Goal: Check status: Check status

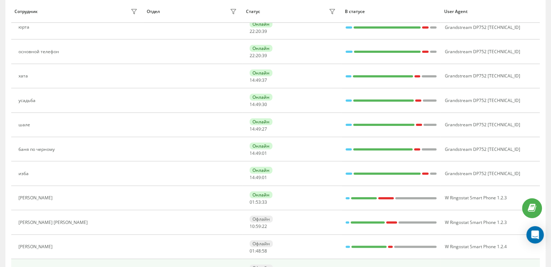
scroll to position [142, 0]
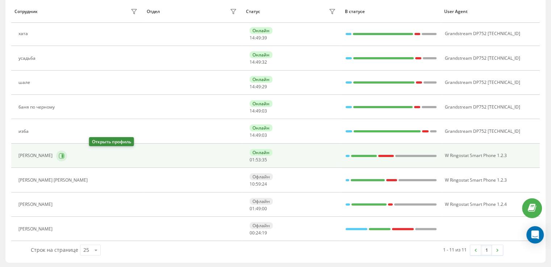
click at [64, 156] on icon at bounding box center [62, 156] width 6 height 6
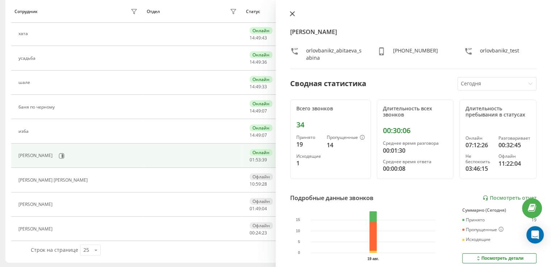
click at [291, 13] on icon at bounding box center [292, 14] width 4 height 4
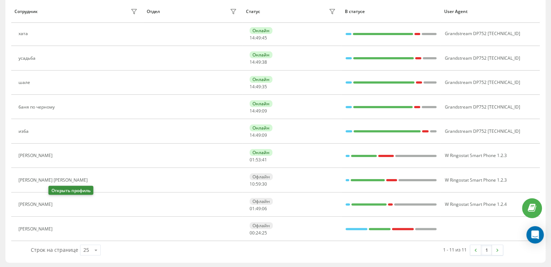
click at [56, 200] on button at bounding box center [60, 205] width 9 height 10
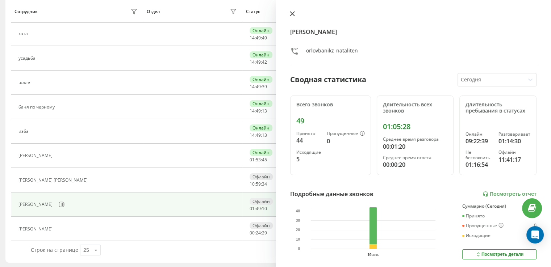
click at [294, 13] on icon at bounding box center [292, 13] width 5 height 5
